Goal: Task Accomplishment & Management: Complete application form

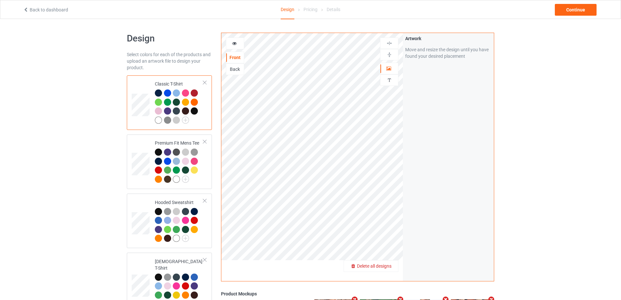
click at [388, 265] on span "Delete all designs" at bounding box center [374, 265] width 35 height 5
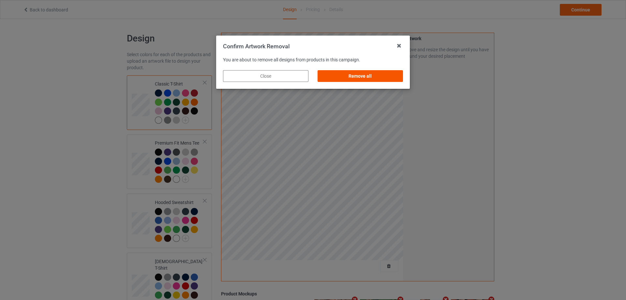
click at [381, 81] on div "Remove all" at bounding box center [359, 76] width 85 height 12
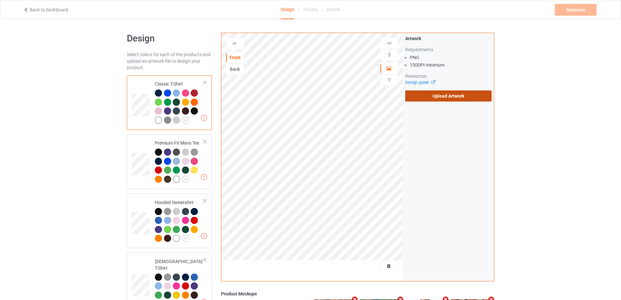
click at [434, 94] on label "Upload Artwork" at bounding box center [448, 95] width 86 height 11
click at [0, 0] on input "Upload Artwork" at bounding box center [0, 0] width 0 height 0
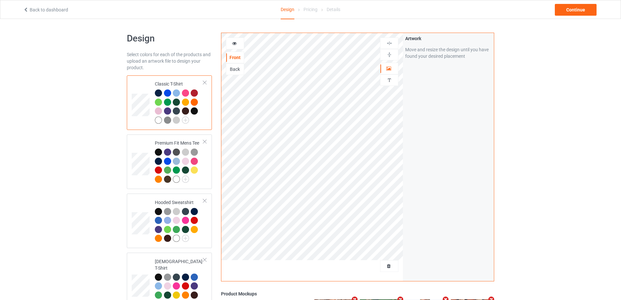
click at [581, 18] on div "Back to dashboard Design Pricing Details Continue" at bounding box center [311, 9] width 584 height 18
click at [578, 8] on div "Continue" at bounding box center [576, 10] width 42 height 12
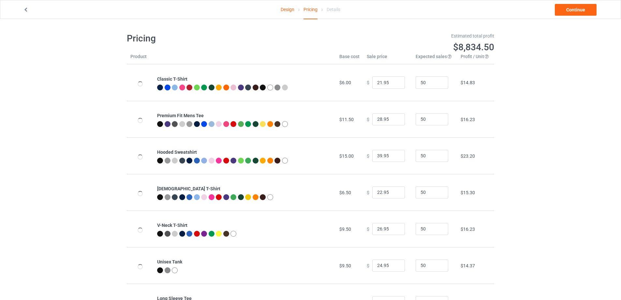
click at [578, 8] on link "Continue" at bounding box center [576, 10] width 42 height 12
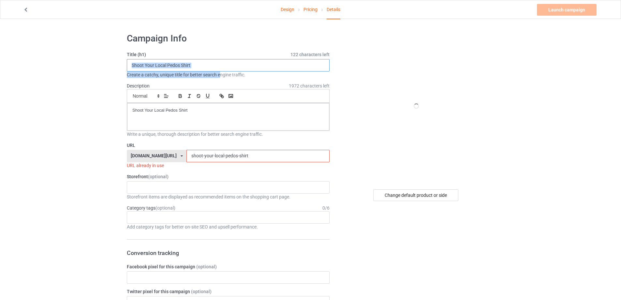
click at [191, 62] on input "Shoot Your Local Pedos Shirt" at bounding box center [228, 65] width 203 height 12
drag, startPoint x: 142, startPoint y: 62, endPoint x: 98, endPoint y: 69, distance: 44.6
paste input "[PERSON_NAME] [US_STATE] State Seminoles Not So Fast s"
type input "[PERSON_NAME] [US_STATE] State Seminoles Not So Fast shirt"
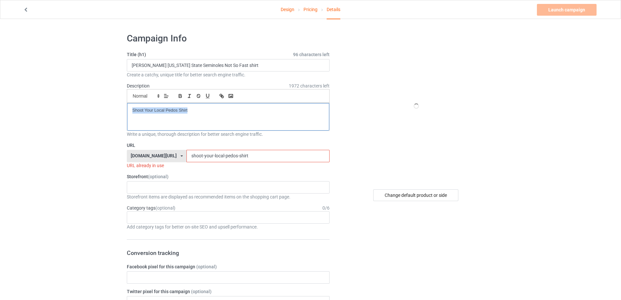
drag, startPoint x: 218, startPoint y: 120, endPoint x: 102, endPoint y: 111, distance: 116.0
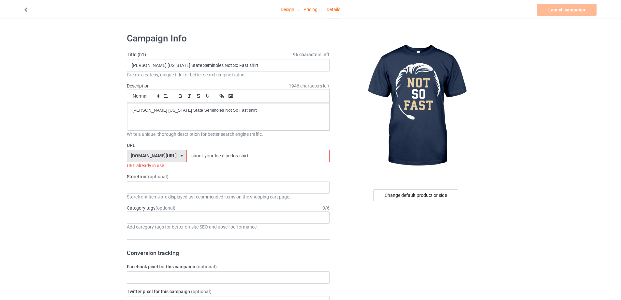
drag, startPoint x: 263, startPoint y: 158, endPoint x: 112, endPoint y: 154, distance: 151.3
paste input "[PERSON_NAME]-[US_STATE]-state-seminoles-not-so-fast-s"
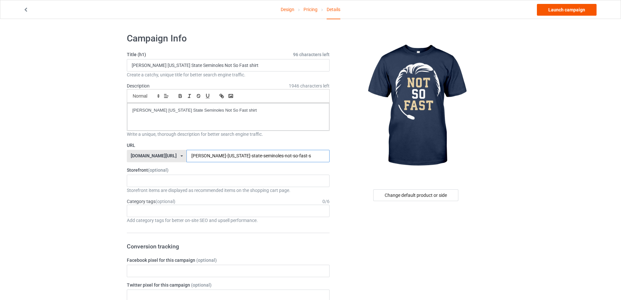
type input "[PERSON_NAME]-[US_STATE]-state-seminoles-not-so-fast-s"
click at [557, 10] on link "Launch campaign" at bounding box center [567, 10] width 60 height 12
